Goal: Register for event/course

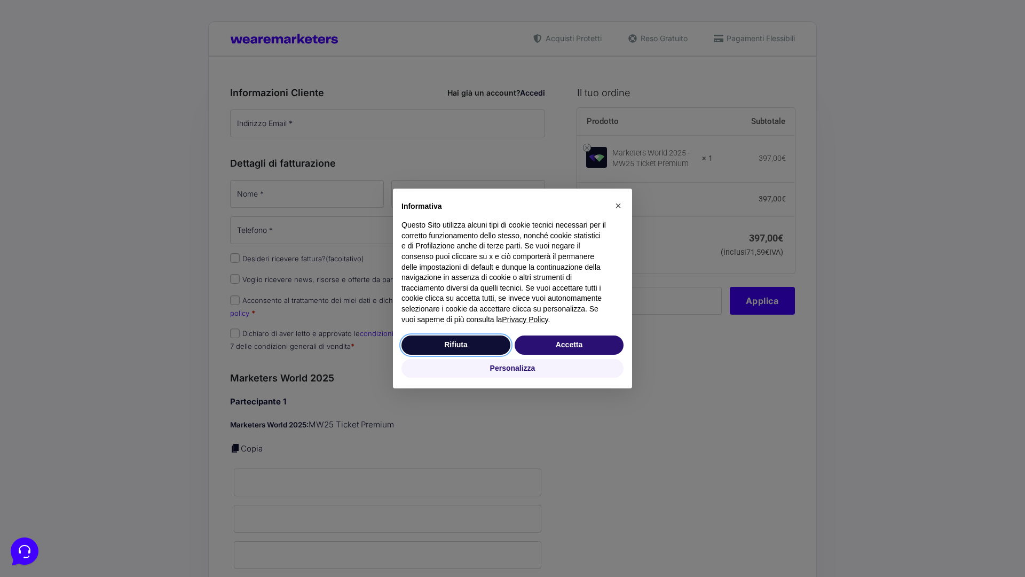
click at [456, 344] on button "Rifiuta" at bounding box center [456, 344] width 109 height 19
